Goal: Task Accomplishment & Management: Manage account settings

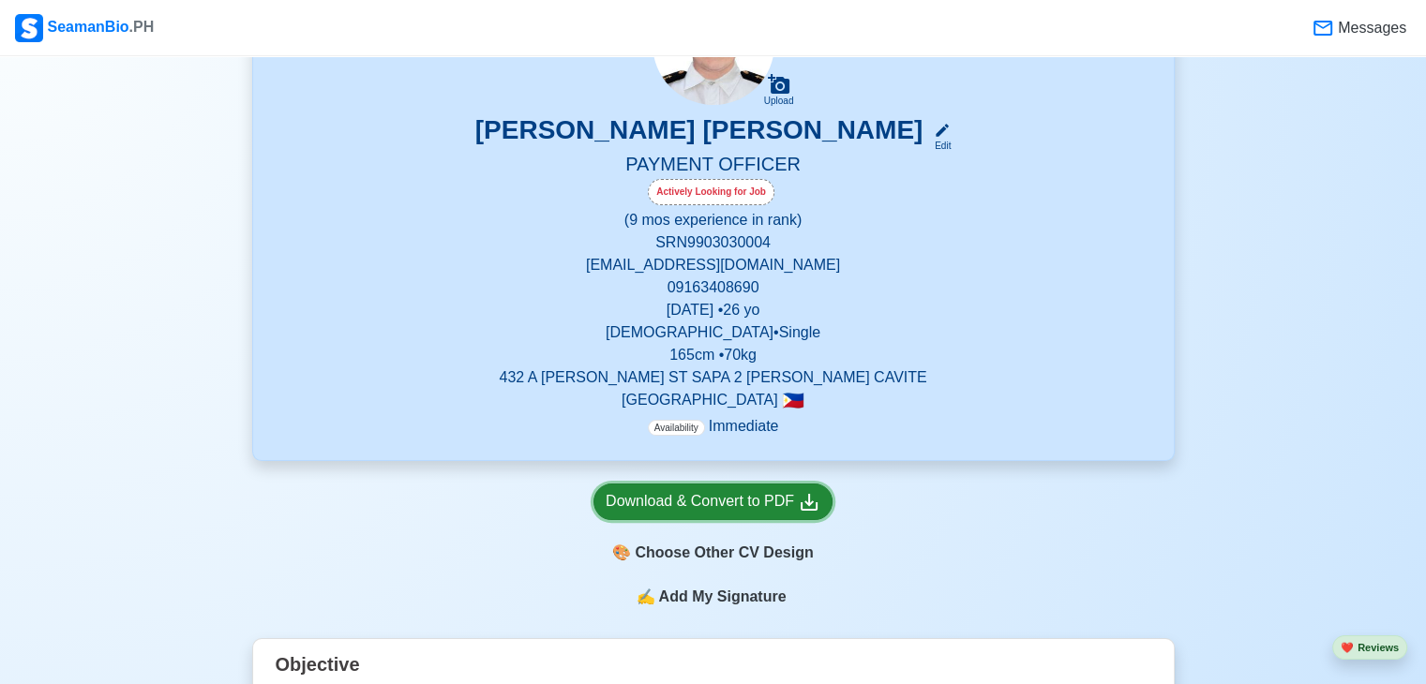
scroll to position [187, 0]
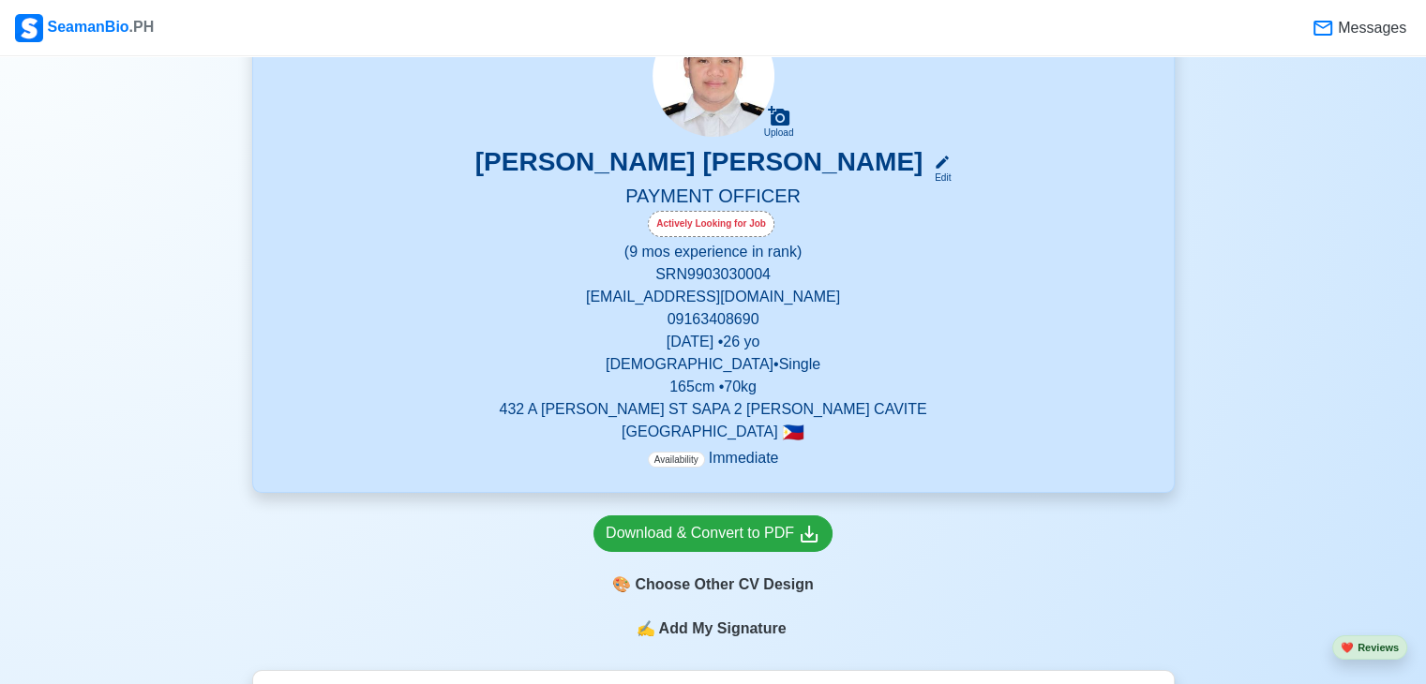
click at [731, 376] on p "[DEMOGRAPHIC_DATA] • Single" at bounding box center [714, 364] width 876 height 22
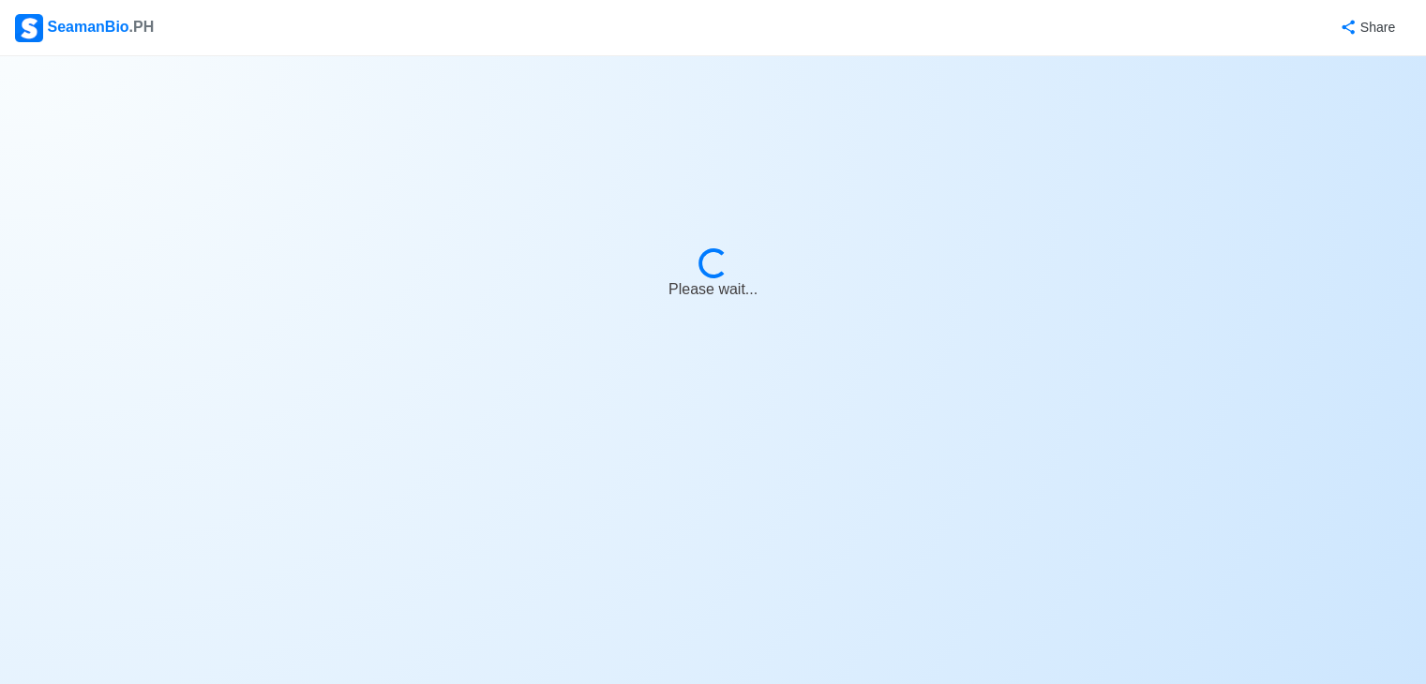
select select "Actively Looking for Job"
select select "Visible for Hiring"
select select "Single"
select select "[DEMOGRAPHIC_DATA]"
select select "PH"
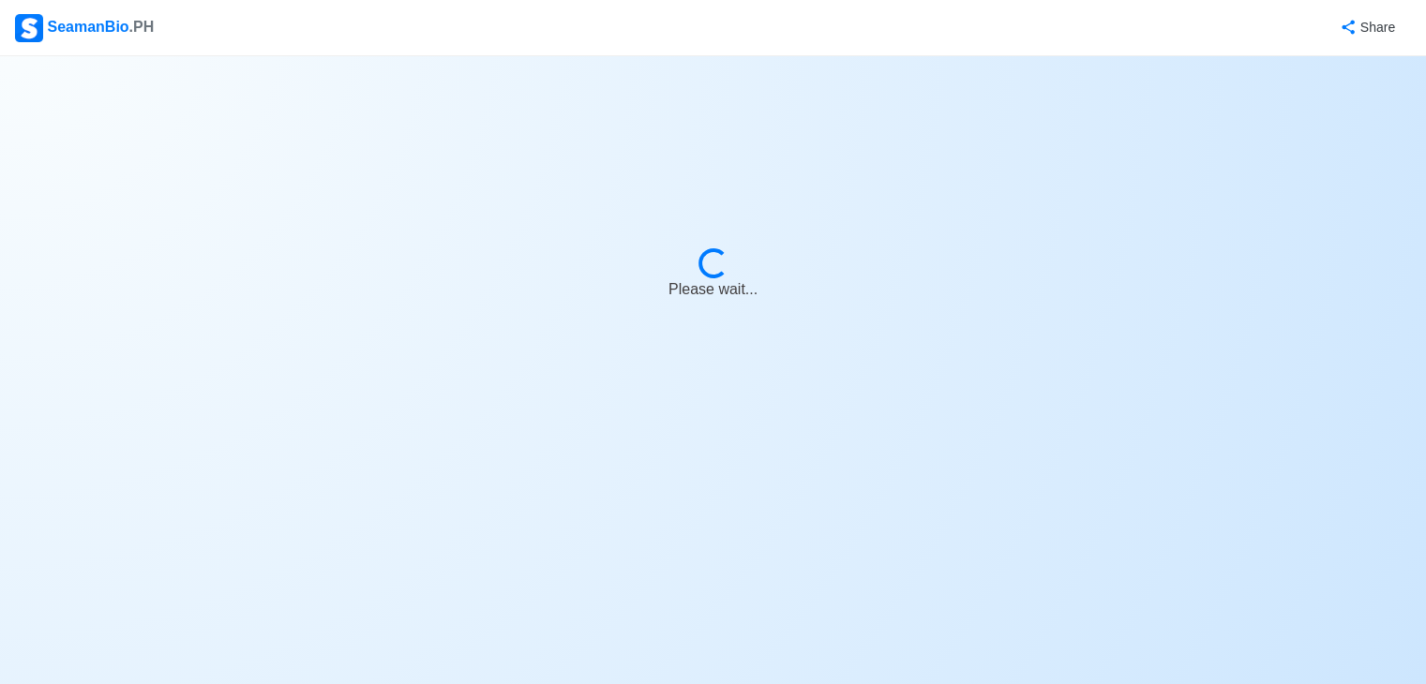
select select "0"
select select "9"
select select "4102416000000"
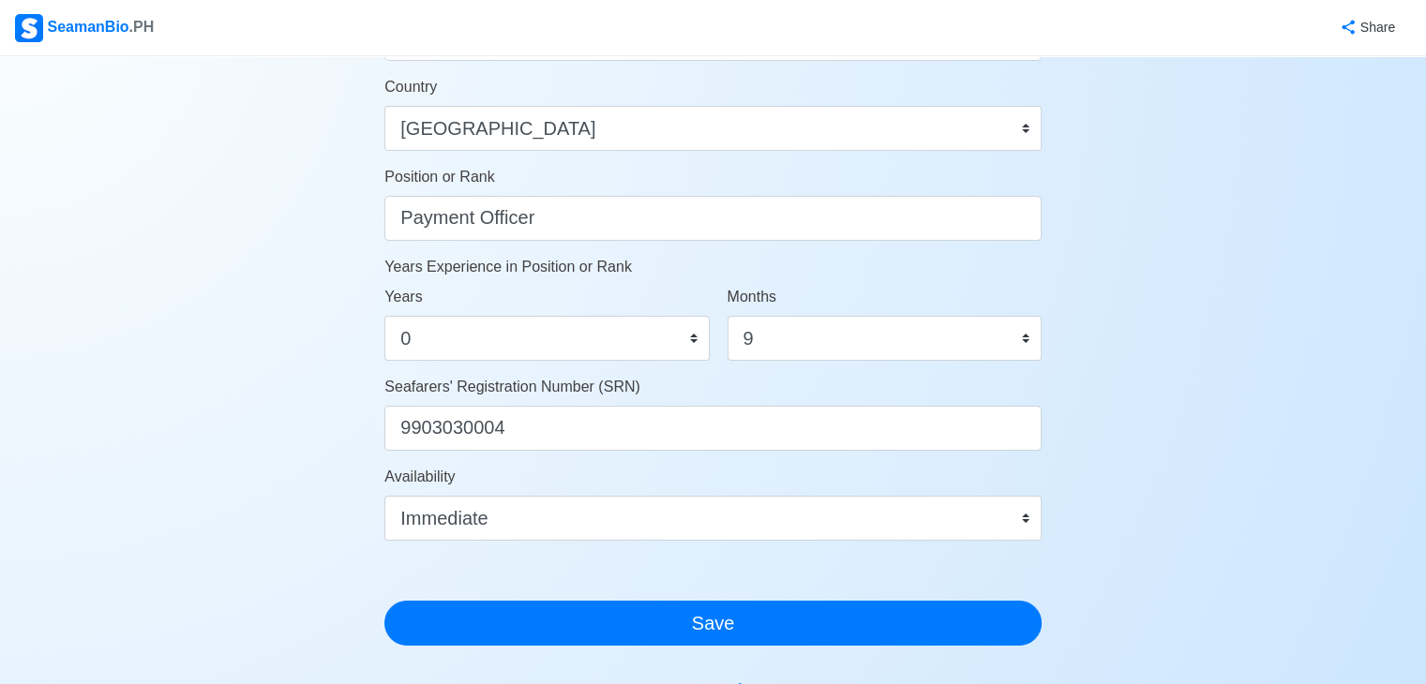
scroll to position [750, 0]
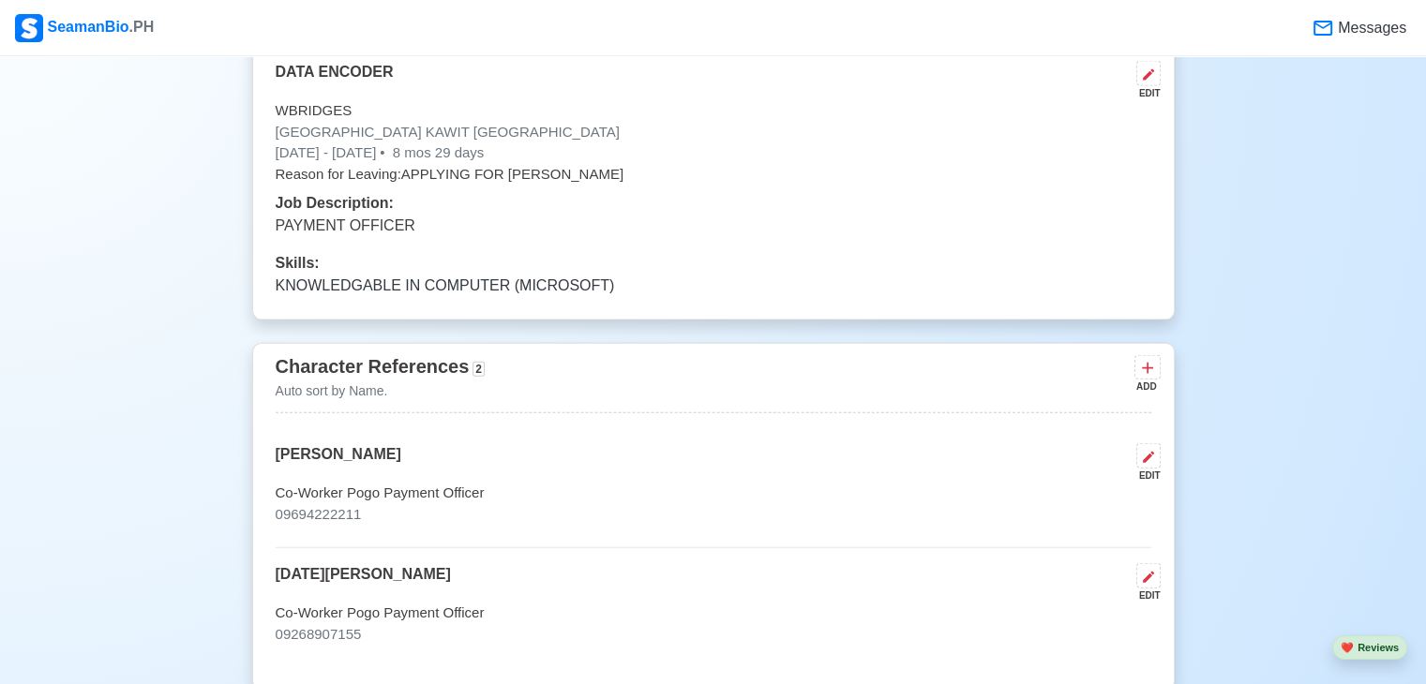
scroll to position [4031, 0]
